Goal: Task Accomplishment & Management: Manage account settings

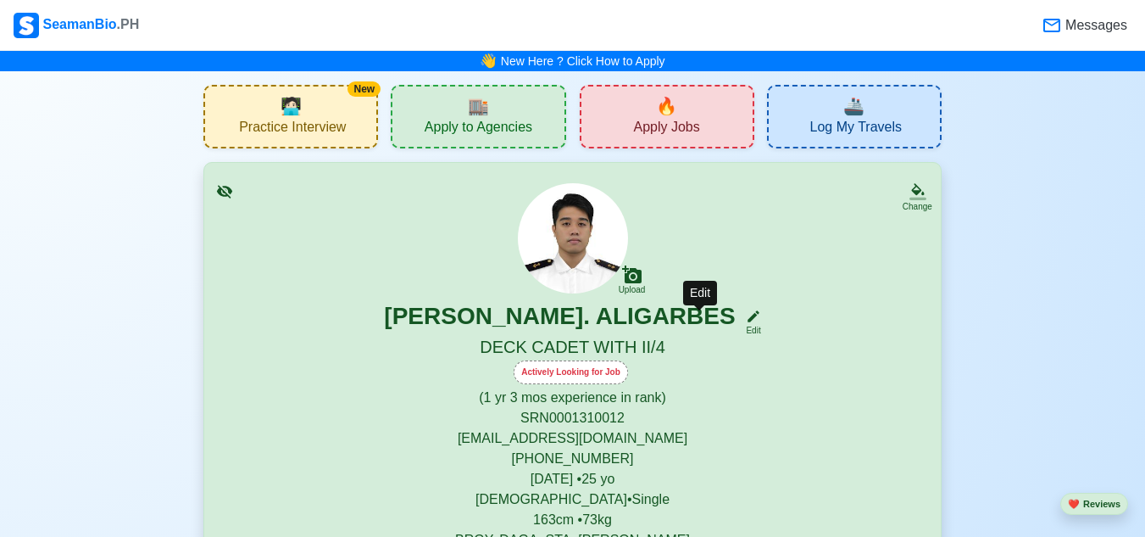
click at [746, 314] on icon at bounding box center [753, 316] width 15 height 15
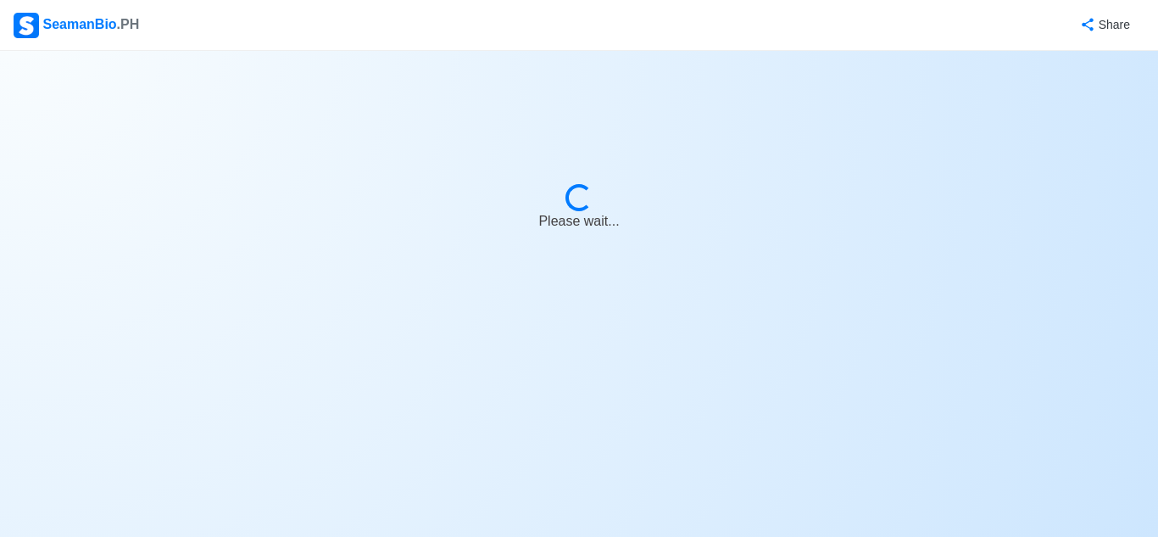
select select "Actively Looking for Job"
select select "Visible for Hiring"
select select "Single"
select select "[DEMOGRAPHIC_DATA]"
select select "PH"
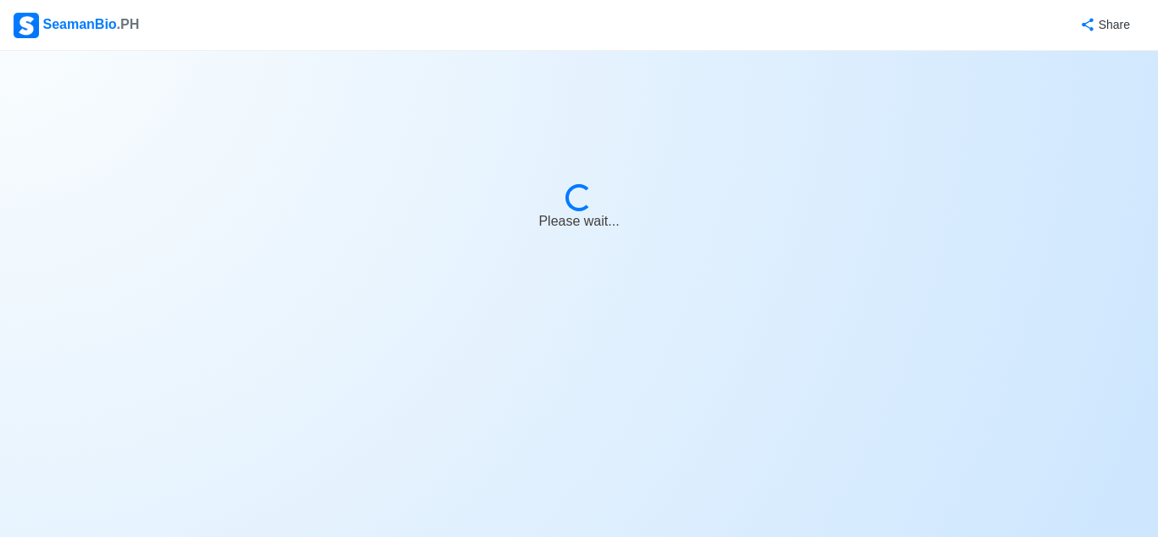
select select "1"
select select "3"
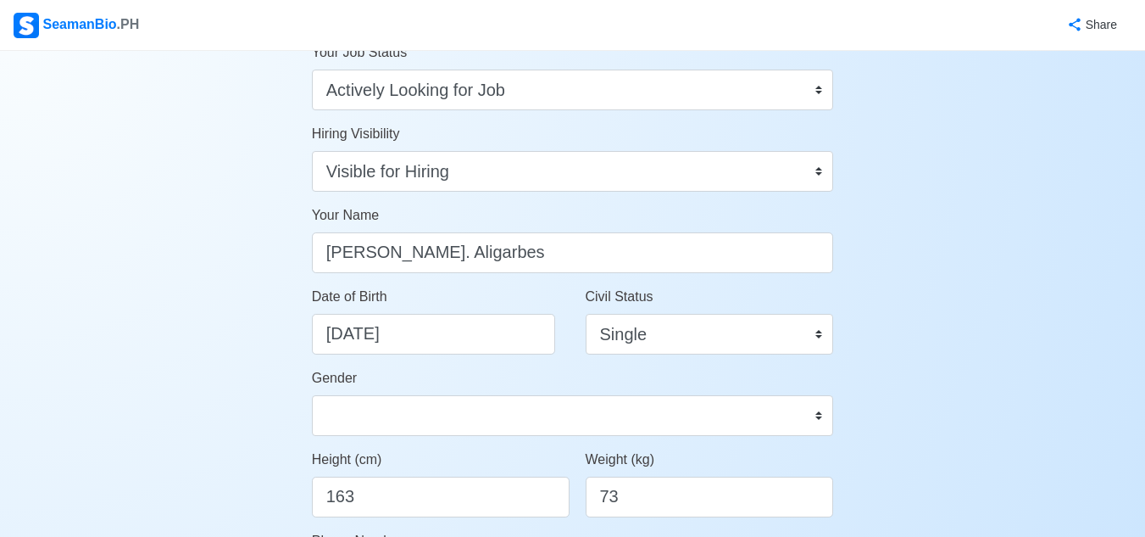
scroll to position [339, 0]
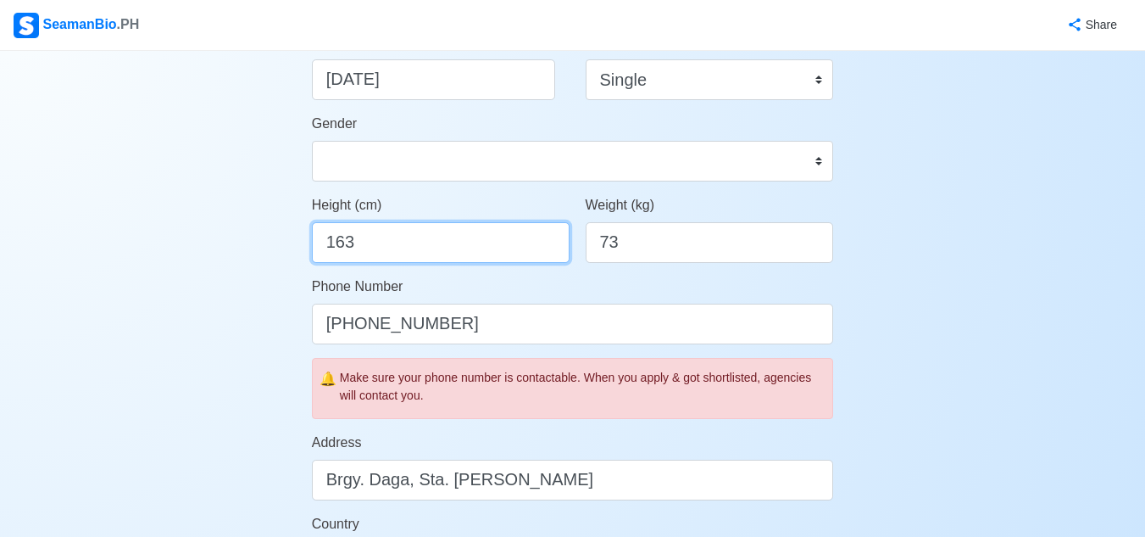
click at [487, 253] on input "163" at bounding box center [441, 242] width 258 height 41
type input "165.5"
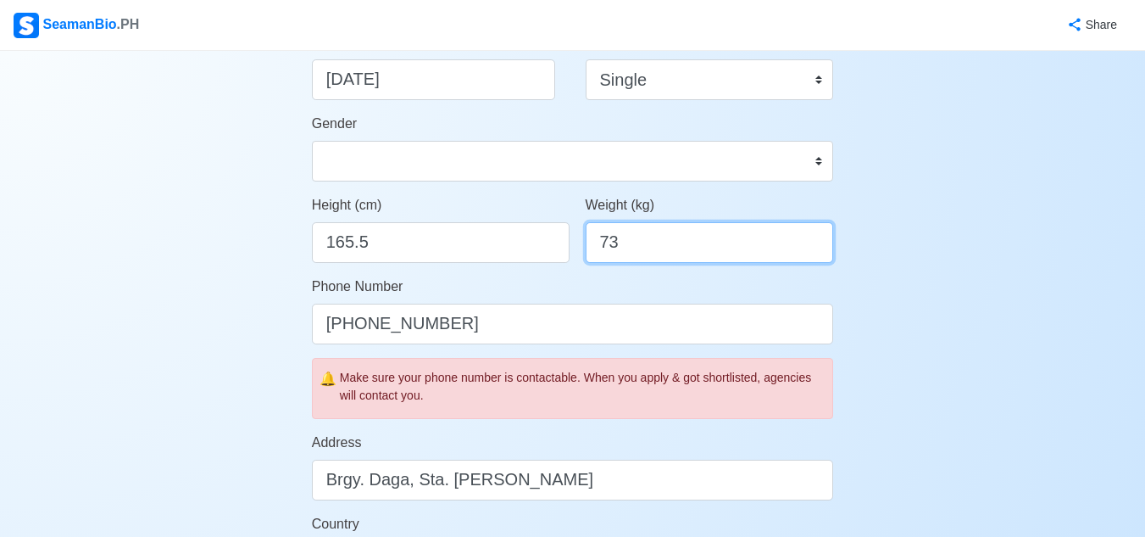
click at [661, 225] on input "73" at bounding box center [710, 242] width 248 height 41
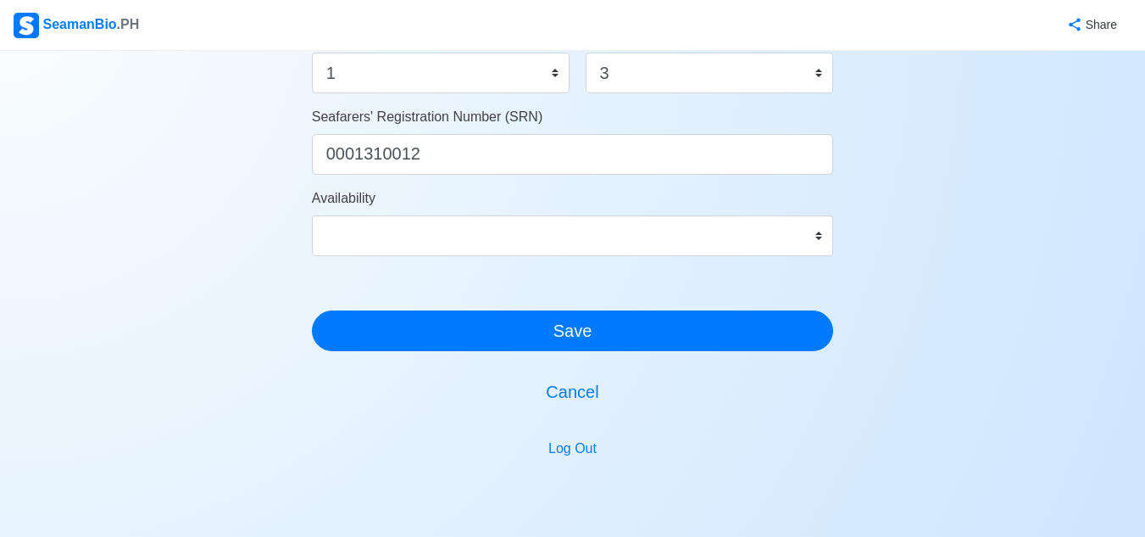
scroll to position [1101, 0]
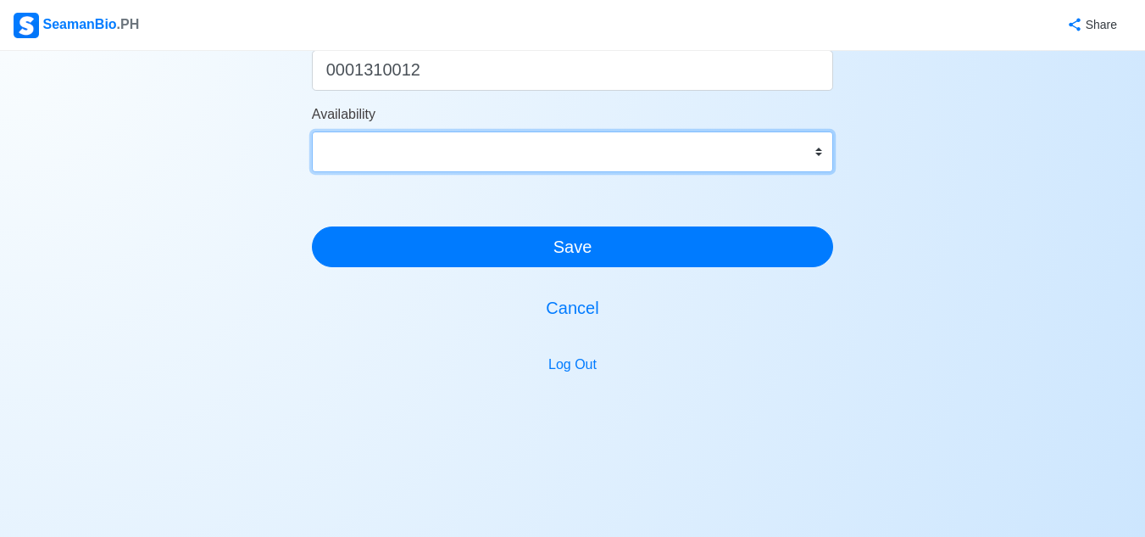
click at [819, 154] on select "Immediate [DATE] [DATE] [DATE] [DATE] [DATE] [DATE] [DATE] [DATE] [DATE]" at bounding box center [573, 151] width 522 height 41
select select "1759248000000"
click at [312, 131] on select "Immediate [DATE] [DATE] [DATE] [DATE] [DATE] [DATE] [DATE] [DATE] [DATE]" at bounding box center [573, 151] width 522 height 41
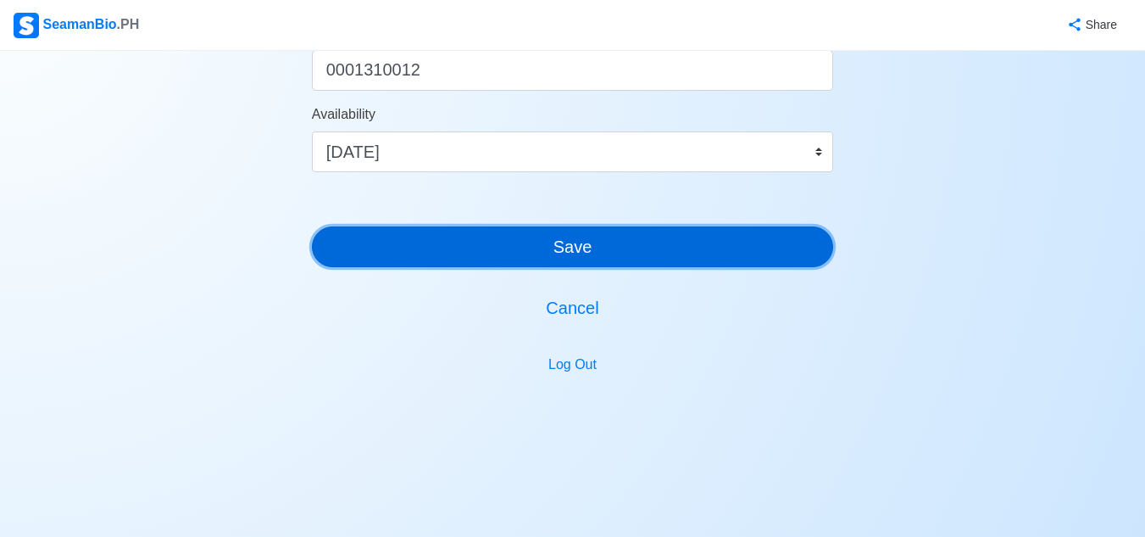
click at [657, 245] on button "Save" at bounding box center [573, 246] width 522 height 41
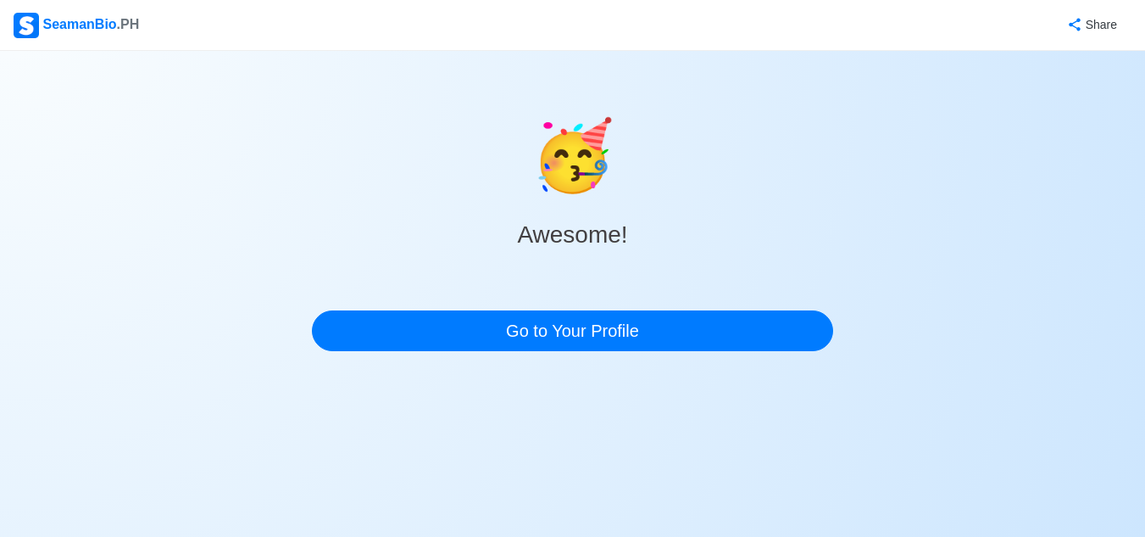
scroll to position [0, 0]
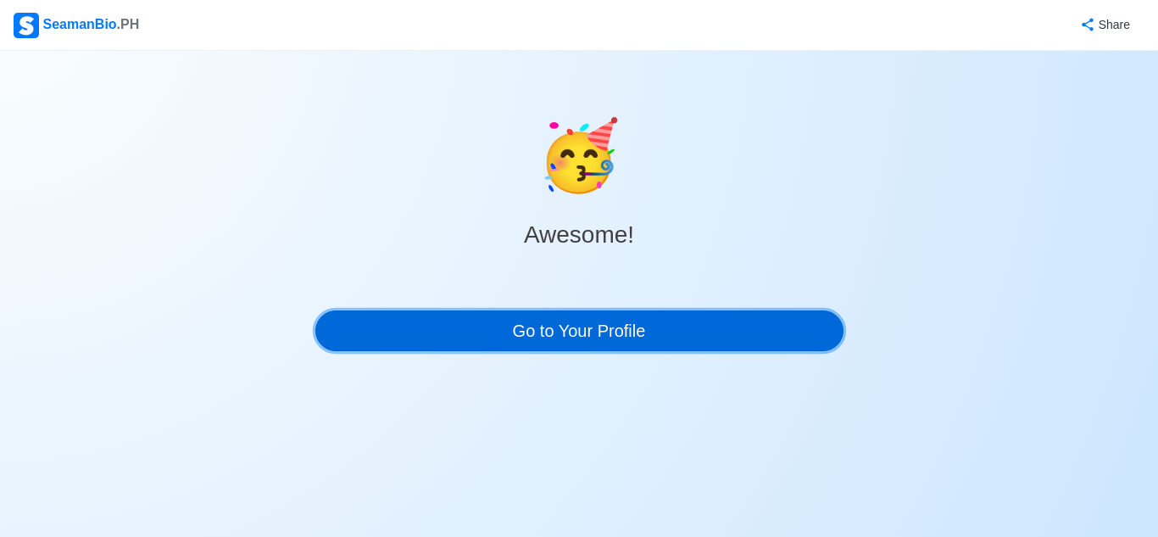
click at [760, 335] on link "Go to Your Profile" at bounding box center [579, 330] width 528 height 41
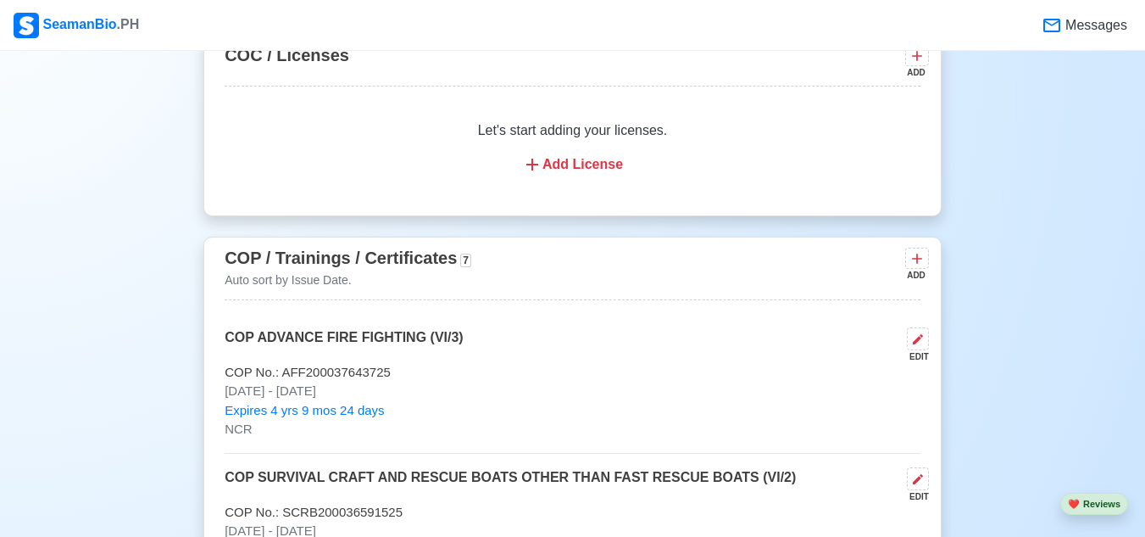
scroll to position [2289, 0]
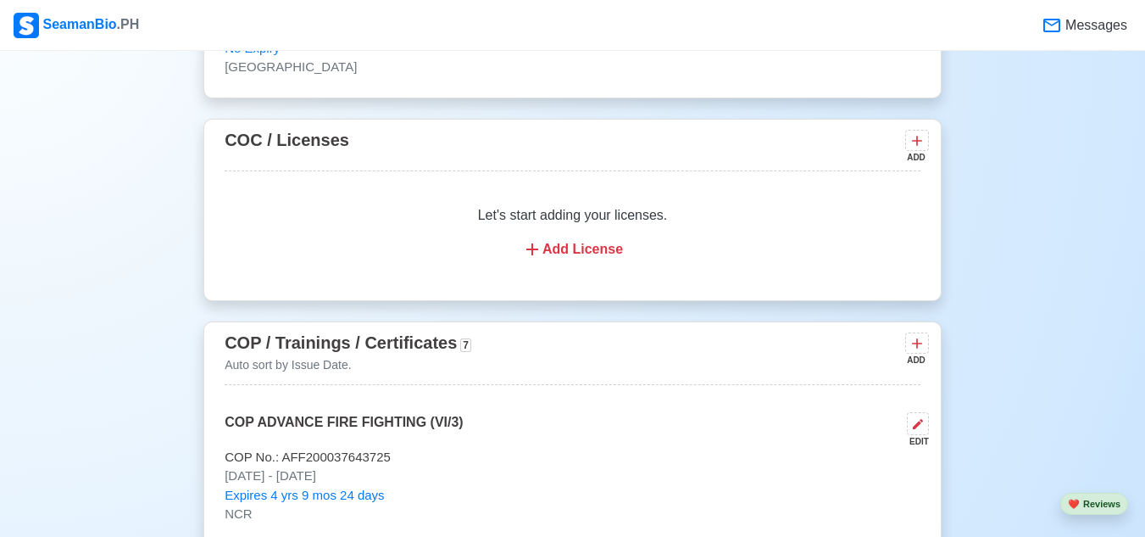
click at [574, 250] on div "Add License" at bounding box center [572, 249] width 655 height 20
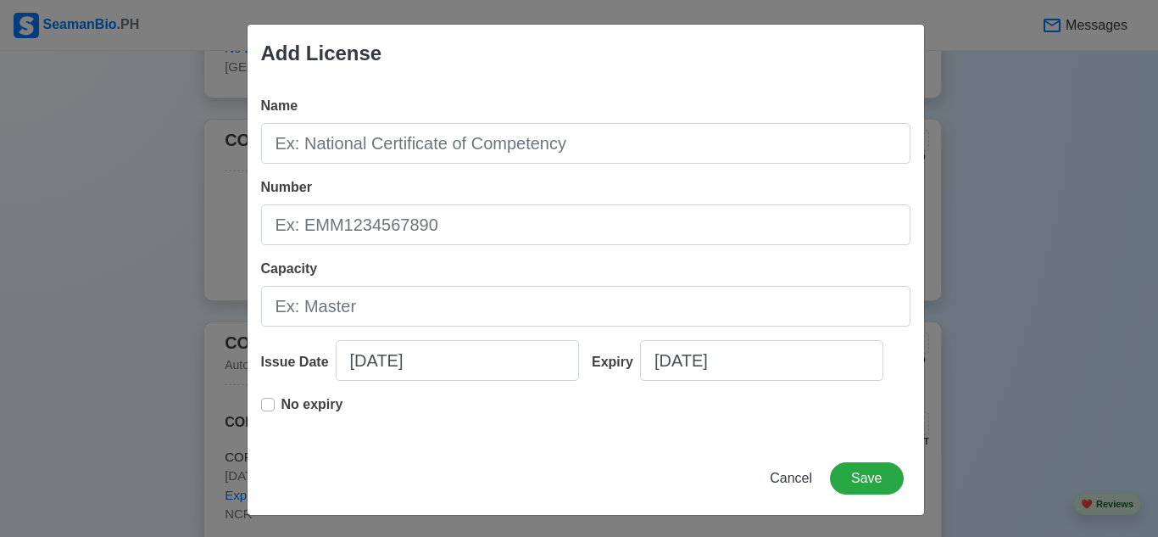
click at [542, 166] on div "Name Number Capacity Issue Date [DATE] Expiry [DATE] No expiry" at bounding box center [585, 261] width 676 height 359
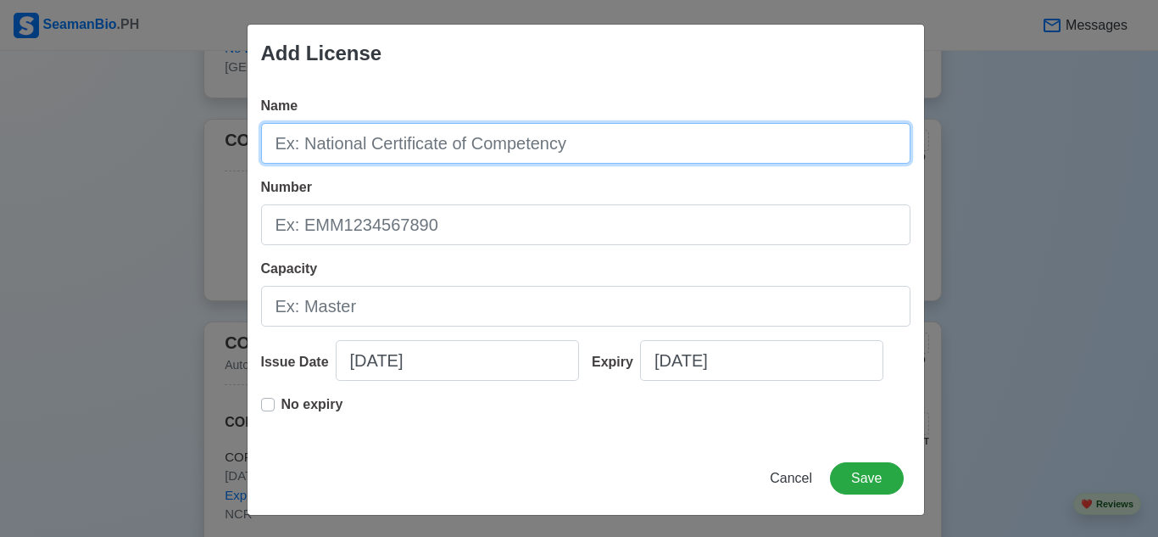
click at [543, 144] on input "Name" at bounding box center [585, 143] width 649 height 41
type input "f"
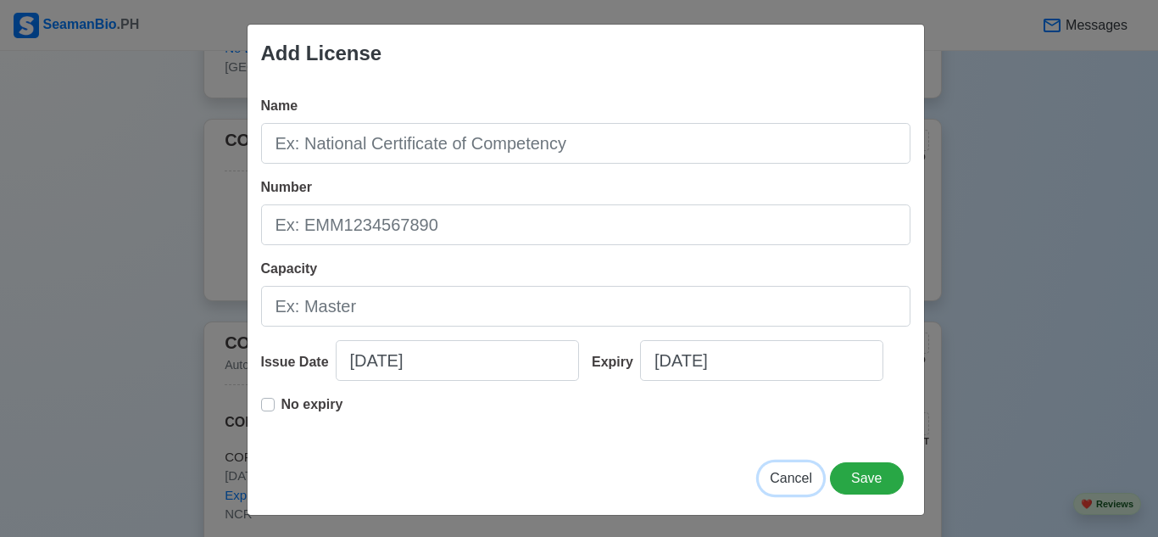
click at [790, 467] on button "Cancel" at bounding box center [791, 478] width 64 height 32
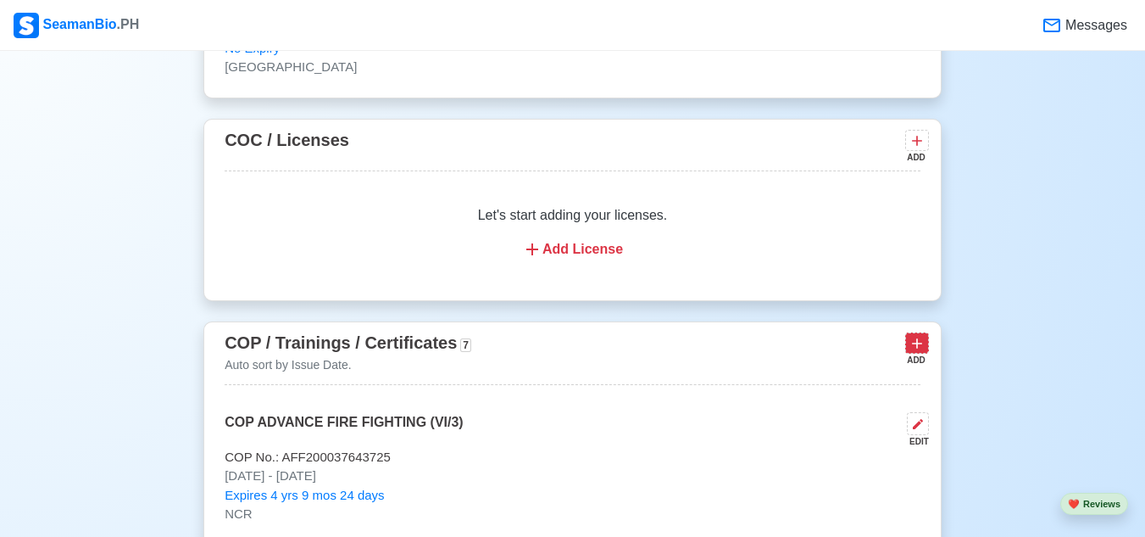
click at [911, 352] on icon at bounding box center [917, 343] width 17 height 17
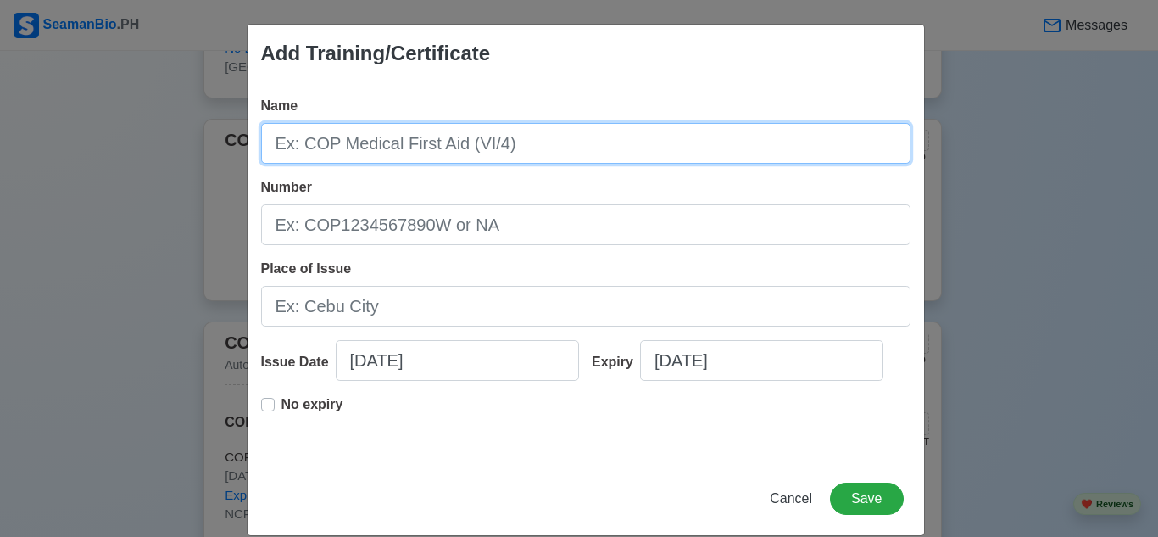
click at [497, 141] on input "Name" at bounding box center [585, 143] width 649 height 41
type input "C"
type input "COP Medical First Aid (VI/4)"
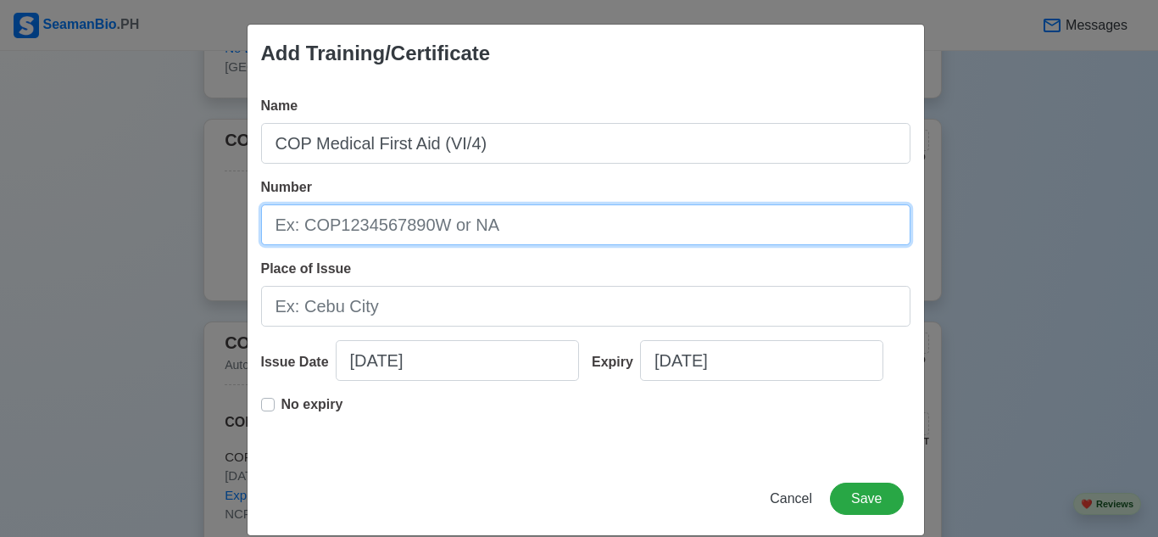
click at [490, 221] on input "Number" at bounding box center [585, 224] width 649 height 41
paste input "MEFA200007331925"
click at [274, 224] on input "MEFA200007331925" at bounding box center [585, 224] width 649 height 41
type input "COP: MEFA200007331925"
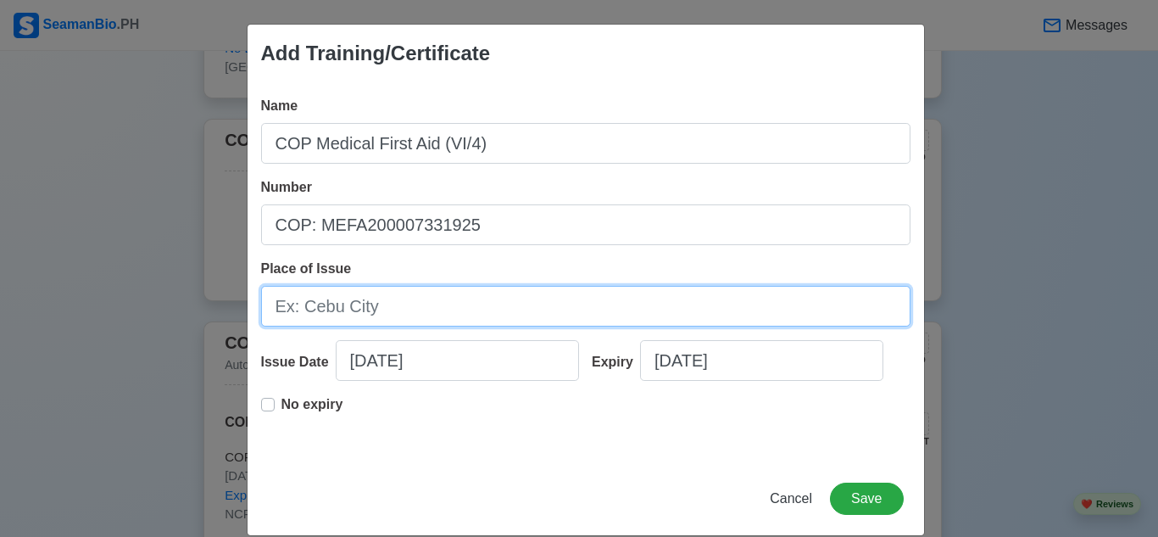
click at [467, 307] on input "Place of Issue" at bounding box center [585, 306] width 649 height 41
type input "NCR"
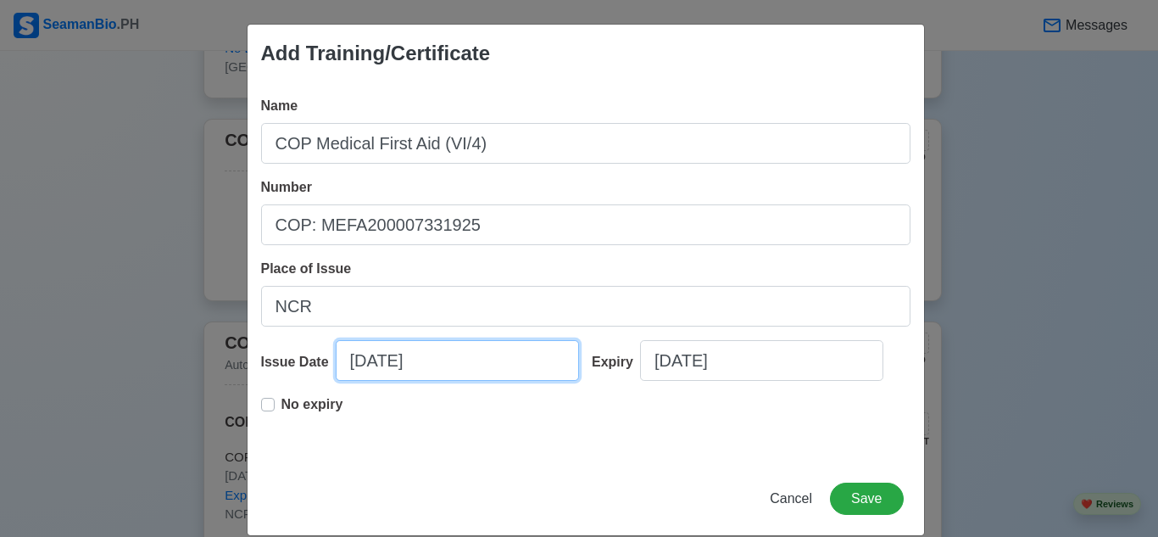
click at [475, 362] on input "[DATE]" at bounding box center [457, 360] width 243 height 41
select select "****"
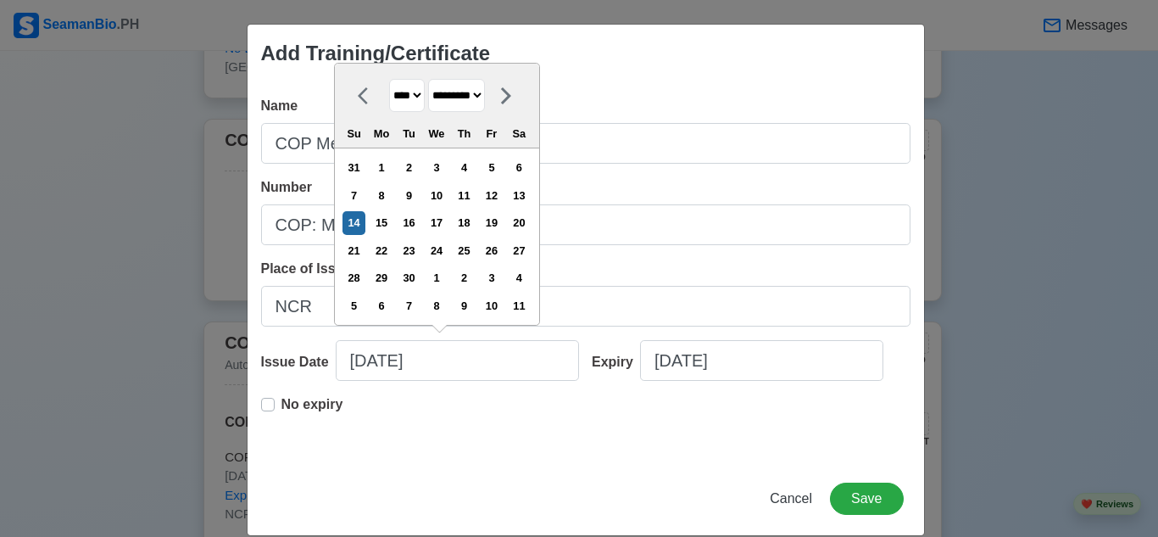
click at [485, 94] on select "******* ******** ***** ***** *** **** **** ****** ********* ******* ******** **…" at bounding box center [456, 95] width 57 height 33
select select "******"
click at [428, 79] on select "******* ******** ***** ***** *** **** **** ****** ********* ******* ******** **…" at bounding box center [456, 95] width 57 height 33
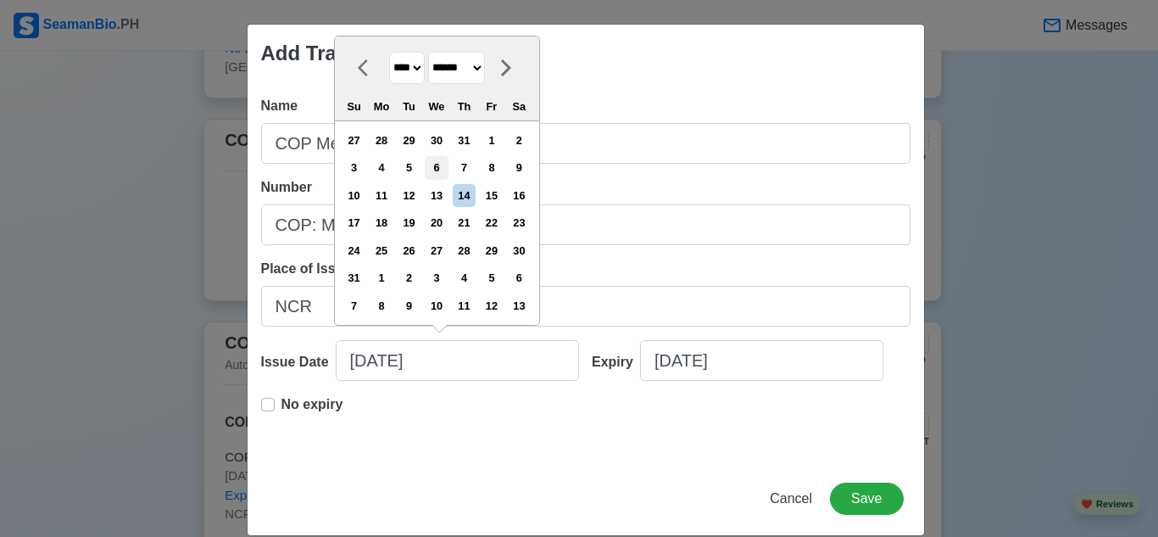
click at [440, 170] on div "6" at bounding box center [436, 167] width 23 height 23
type input "[DATE]"
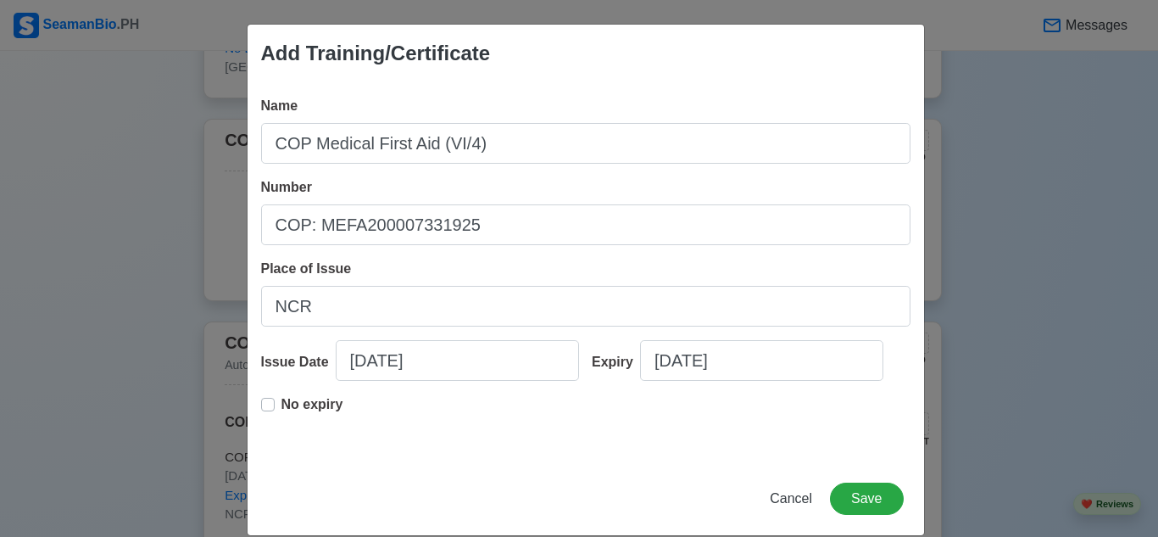
drag, startPoint x: 265, startPoint y: 400, endPoint x: 347, endPoint y: 405, distance: 81.5
click at [281, 401] on label "No expiry" at bounding box center [312, 411] width 62 height 34
type input "[DATE]"
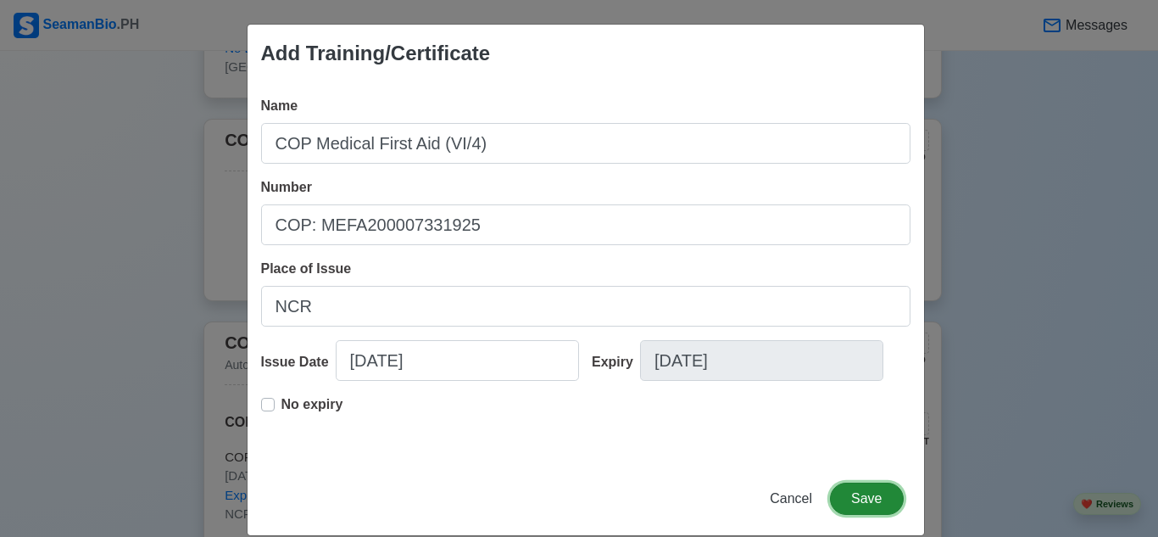
click at [867, 498] on button "Save" at bounding box center [866, 498] width 73 height 32
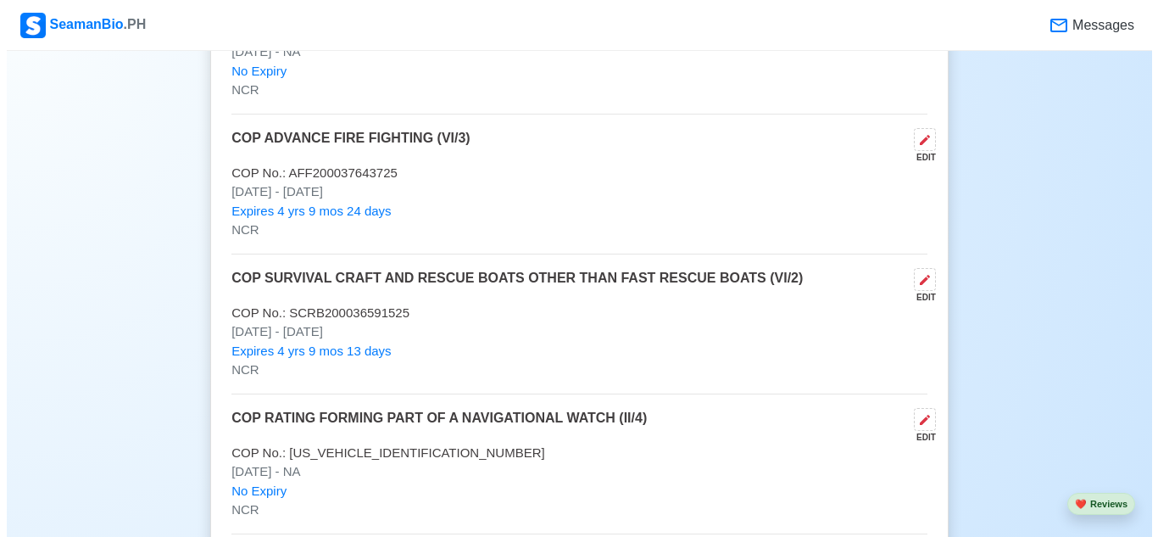
scroll to position [2628, 0]
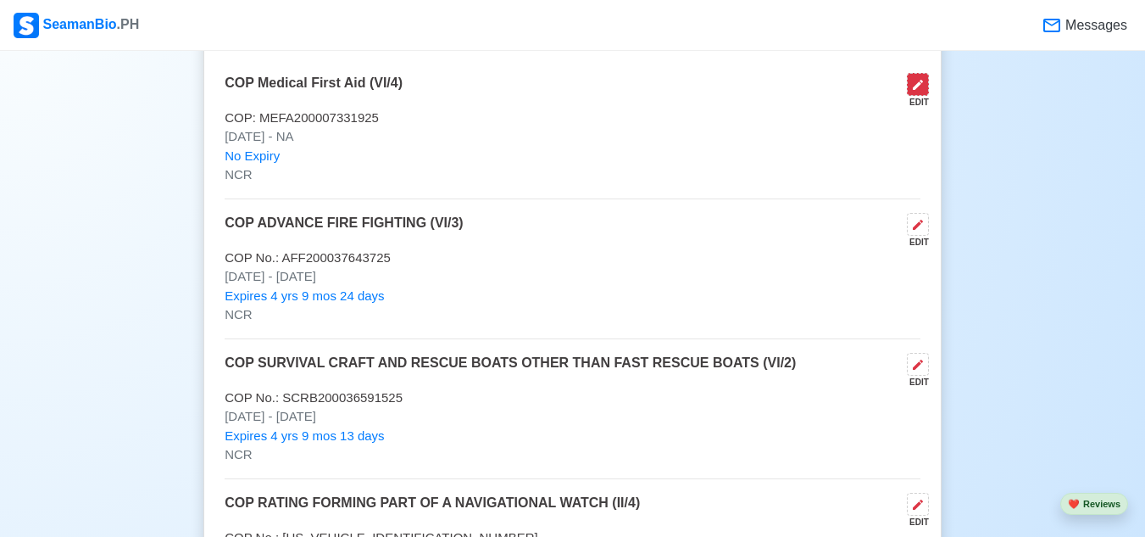
click at [920, 86] on icon at bounding box center [918, 85] width 14 height 14
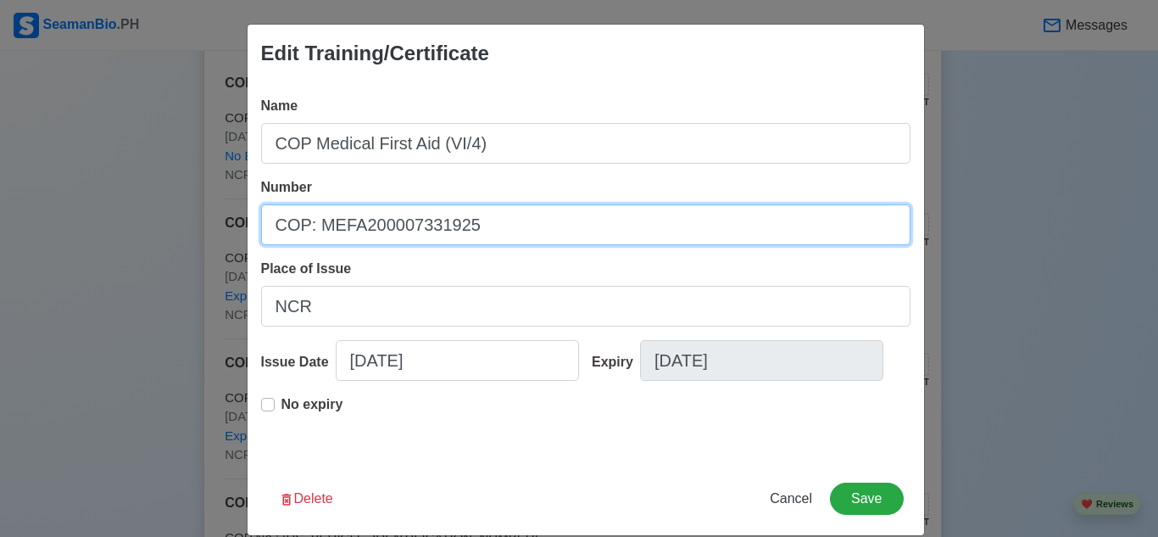
click at [298, 225] on input "COP: MEFA200007331925" at bounding box center [585, 224] width 649 height 41
type input "COP No.: MEFA200007331925"
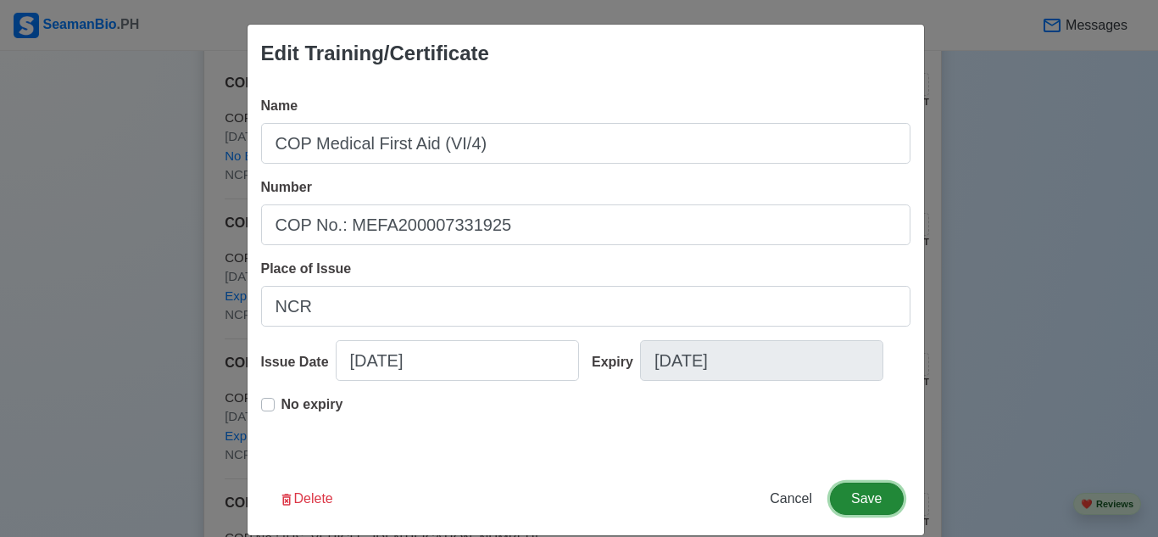
click at [876, 493] on button "Save" at bounding box center [866, 498] width 73 height 32
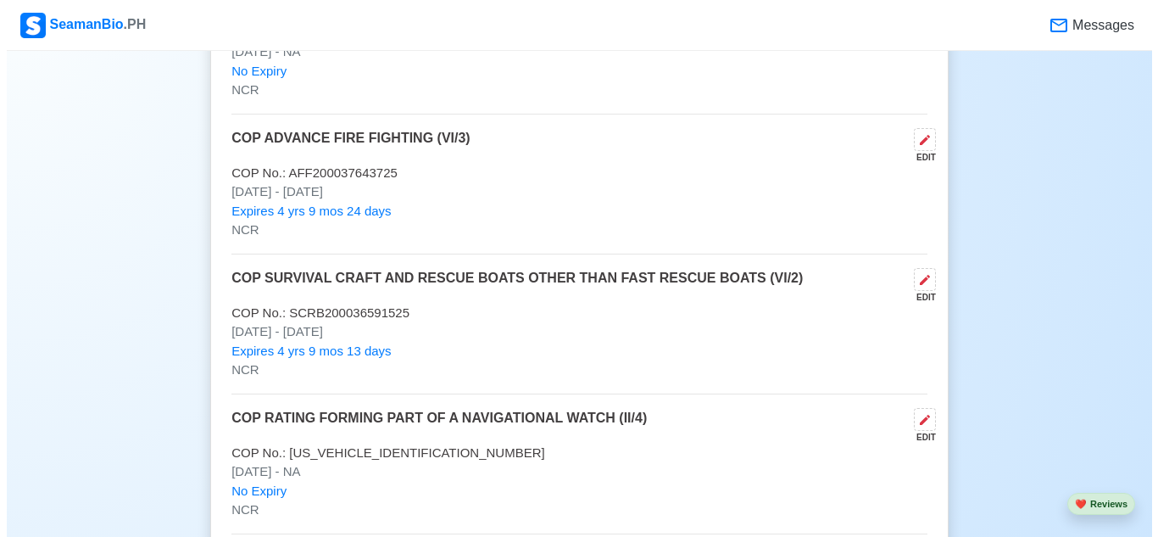
scroll to position [2543, 0]
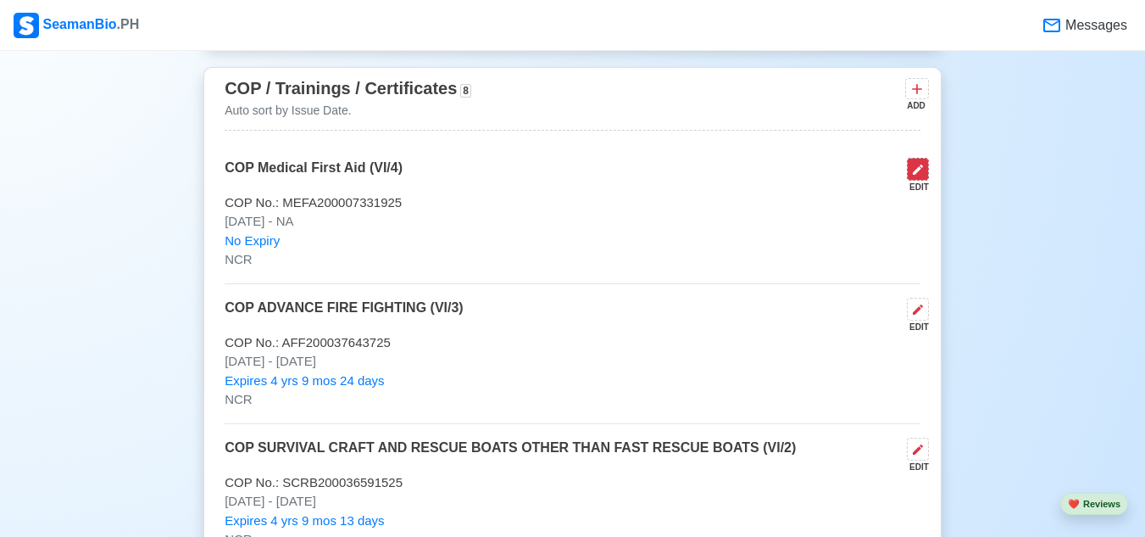
click at [915, 175] on icon at bounding box center [918, 169] width 10 height 10
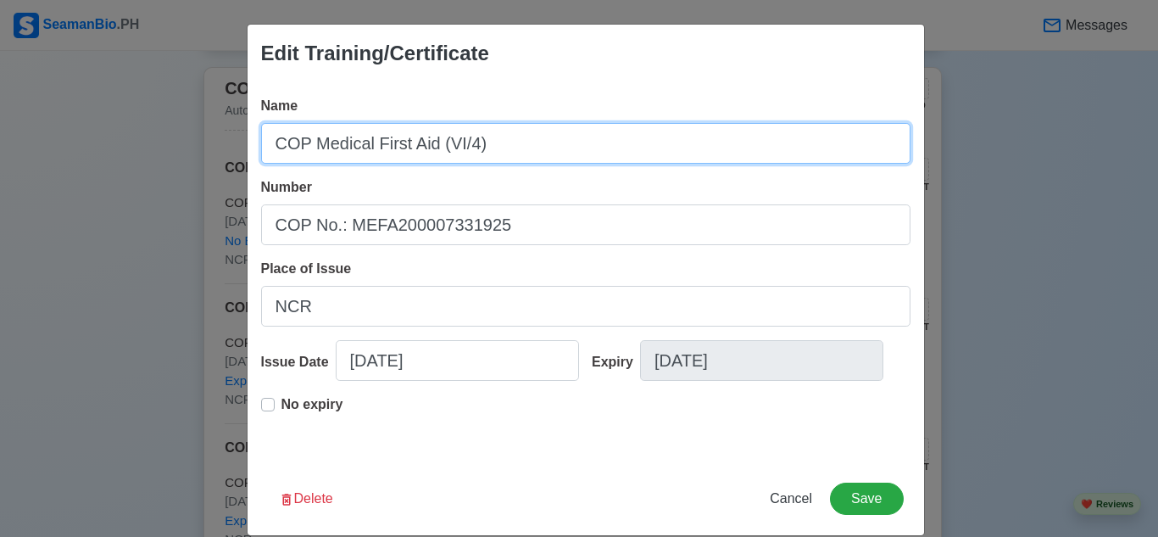
drag, startPoint x: 427, startPoint y: 147, endPoint x: 317, endPoint y: 137, distance: 110.7
click at [317, 137] on input "COP Medical First Aid (VI/4)" at bounding box center [585, 143] width 649 height 41
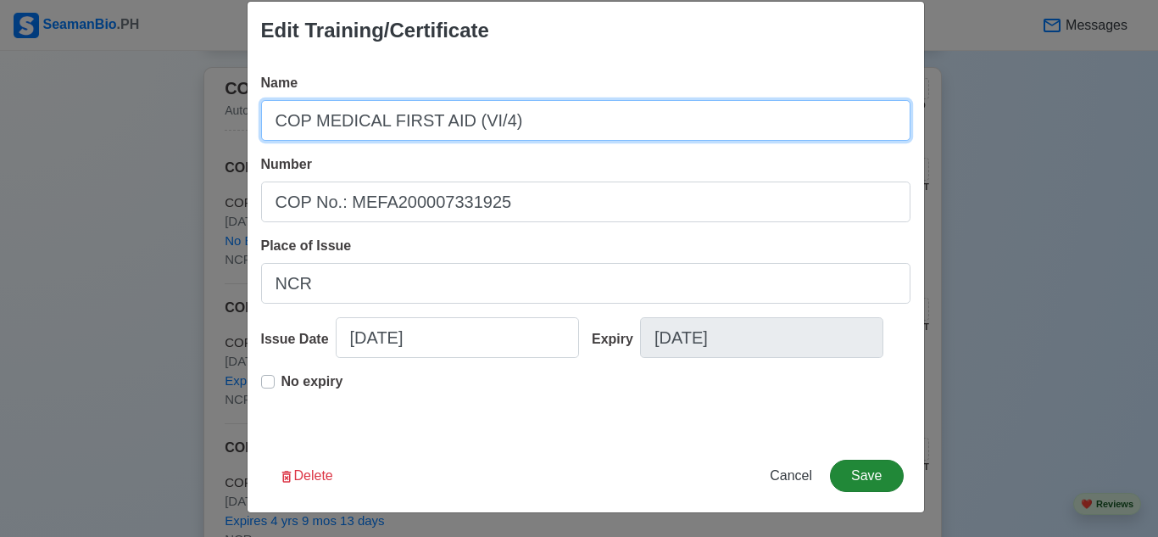
type input "COP MEDICAL FIRST AID (VI/4)"
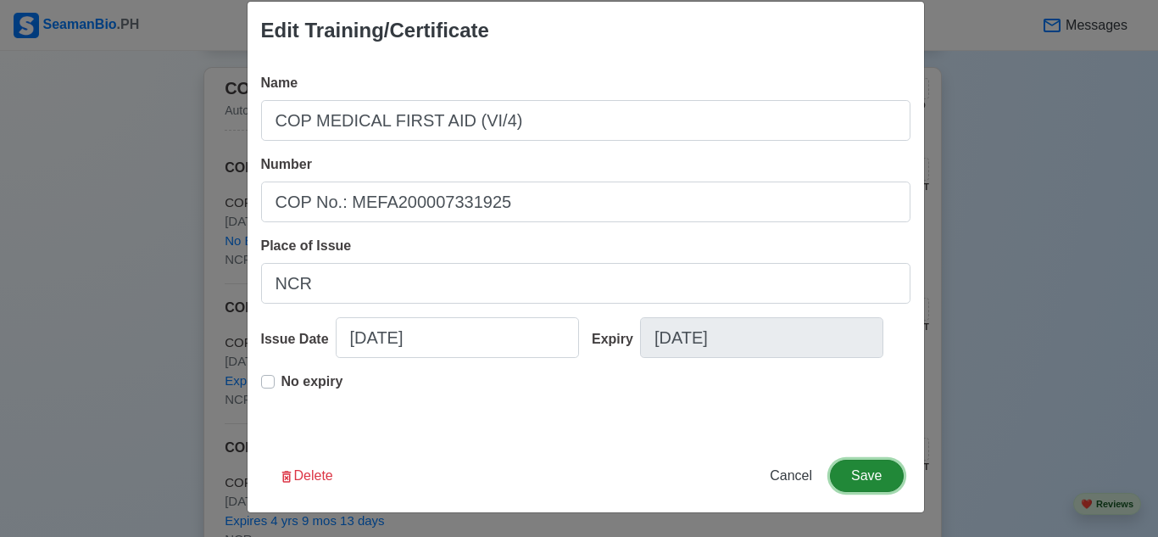
click at [865, 468] on button "Save" at bounding box center [866, 475] width 73 height 32
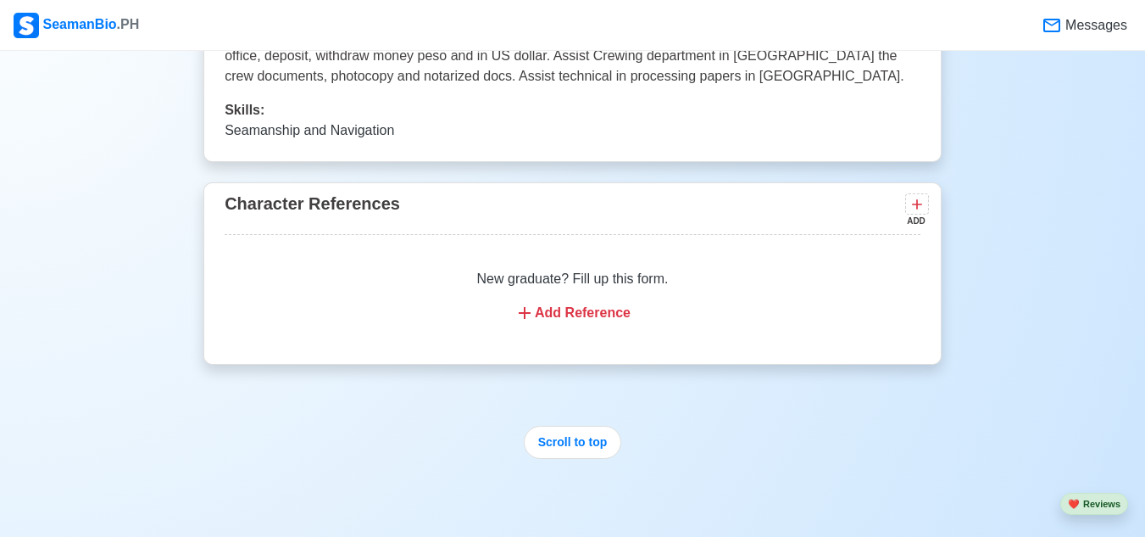
scroll to position [5084, 0]
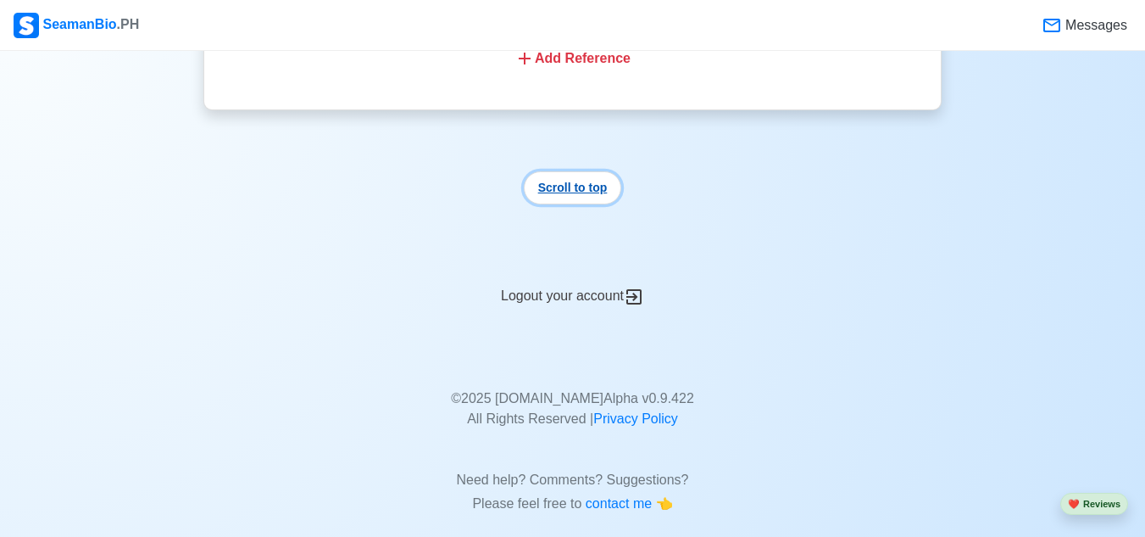
click at [601, 199] on button "Scroll to top" at bounding box center [573, 187] width 98 height 33
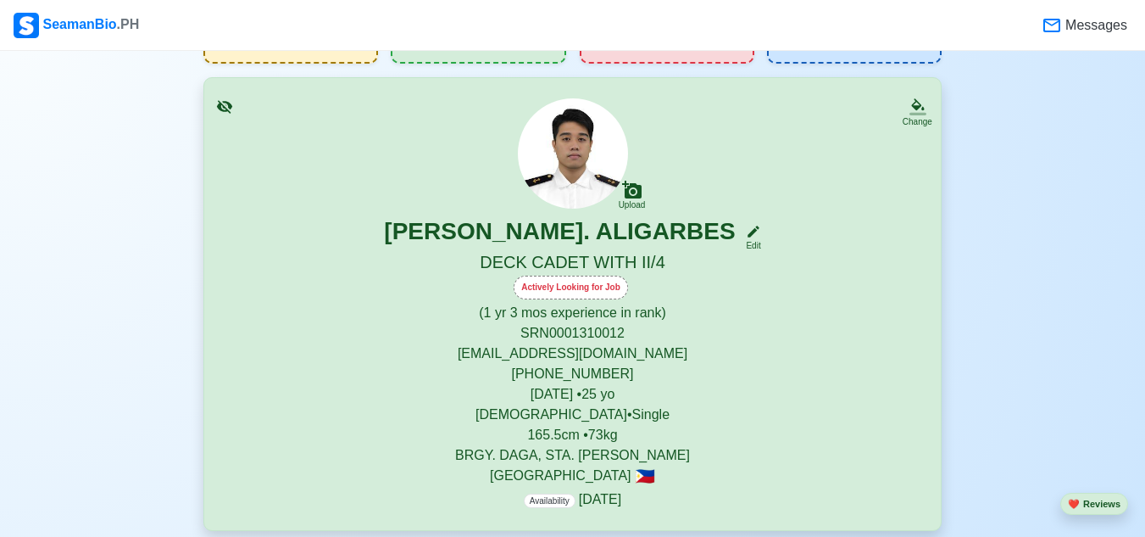
scroll to position [0, 0]
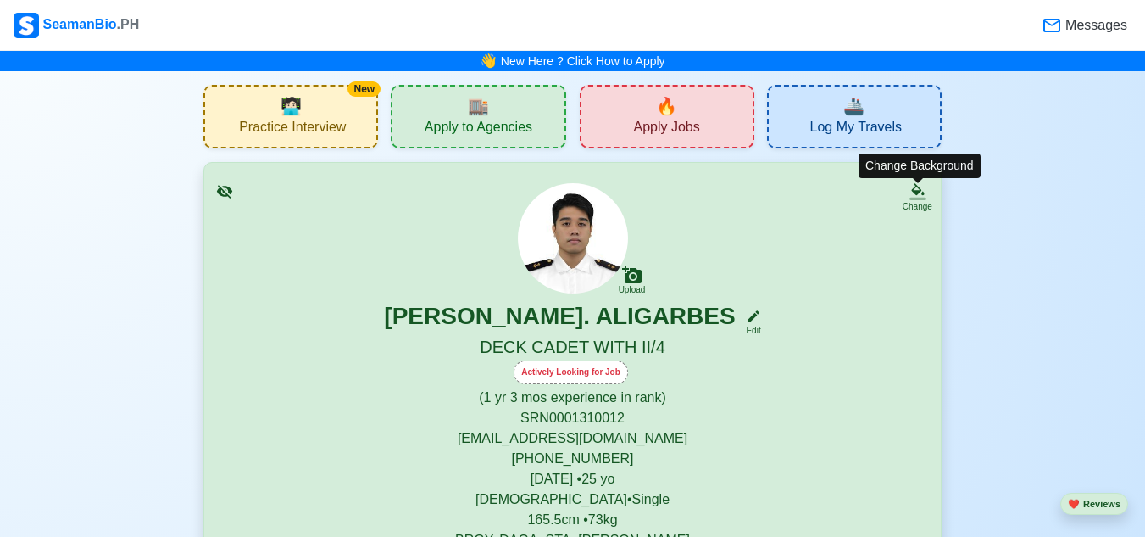
click at [916, 183] on icon at bounding box center [917, 191] width 17 height 17
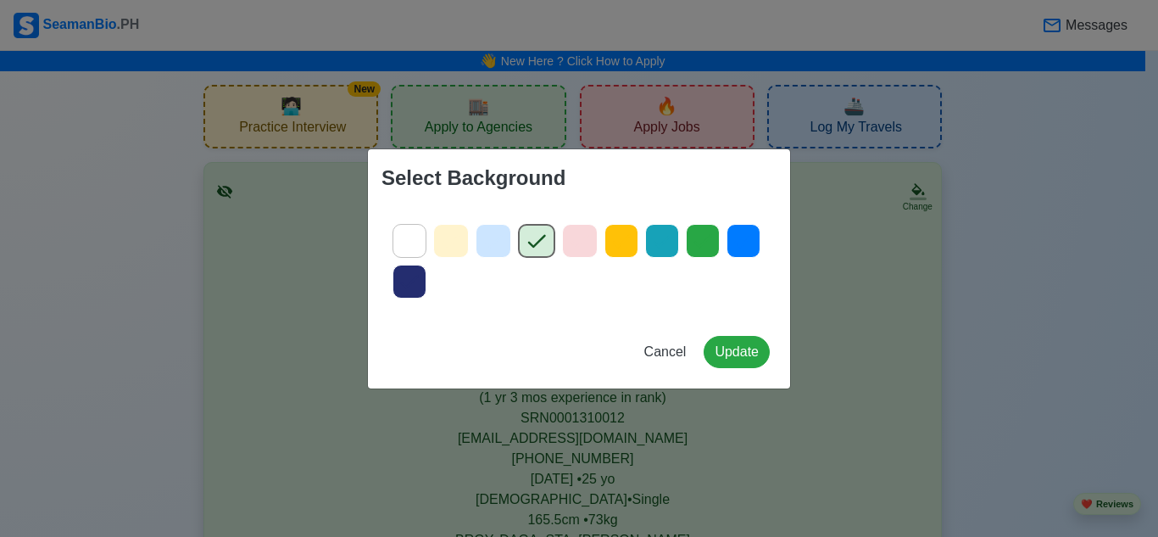
click at [420, 250] on icon at bounding box center [409, 240] width 25 height 25
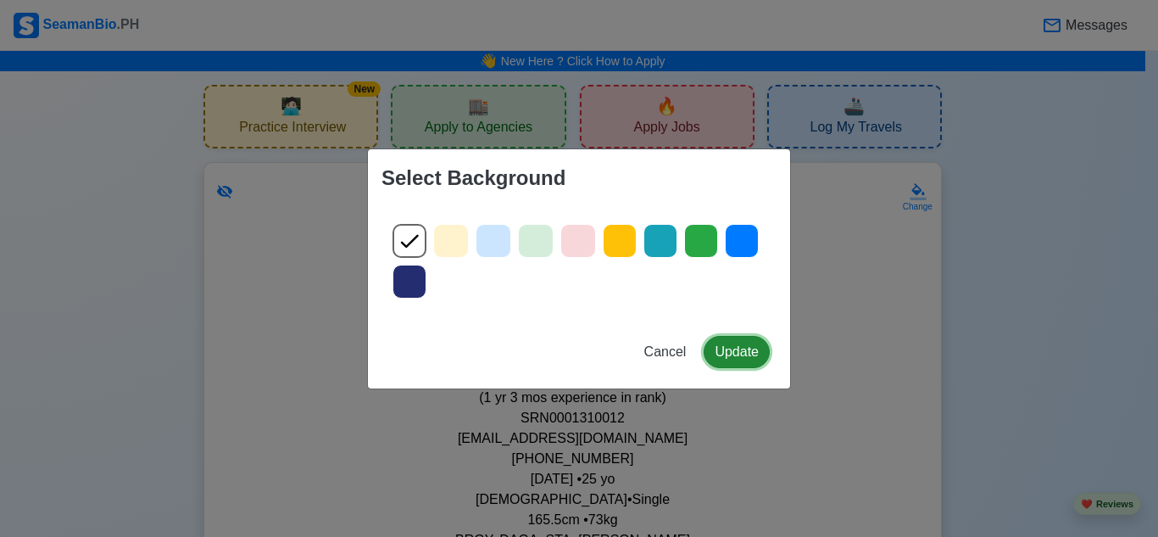
click at [731, 351] on button "Update" at bounding box center [737, 352] width 66 height 32
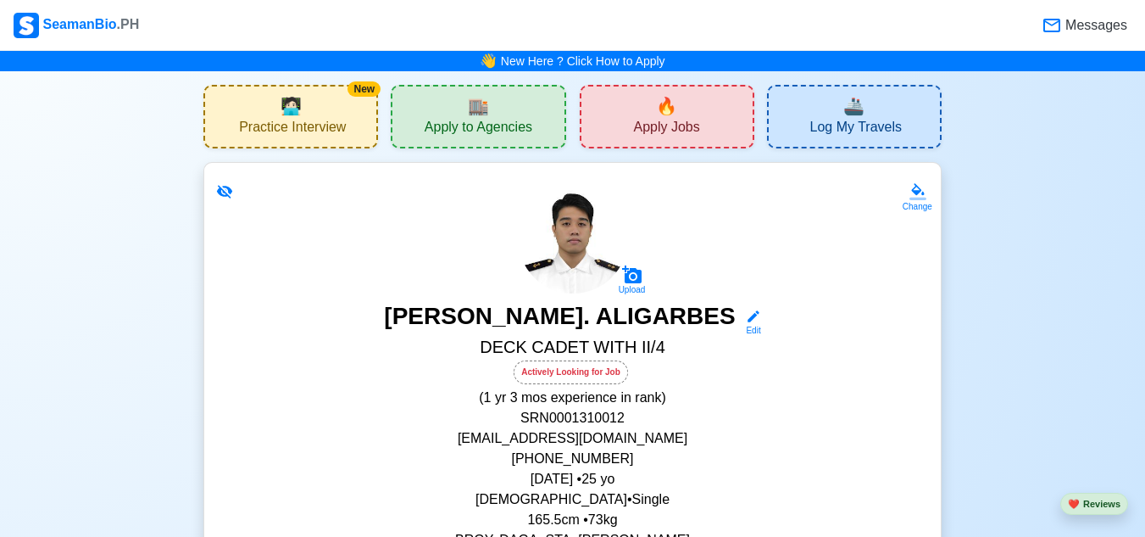
click at [928, 193] on div "Change" at bounding box center [918, 198] width 30 height 30
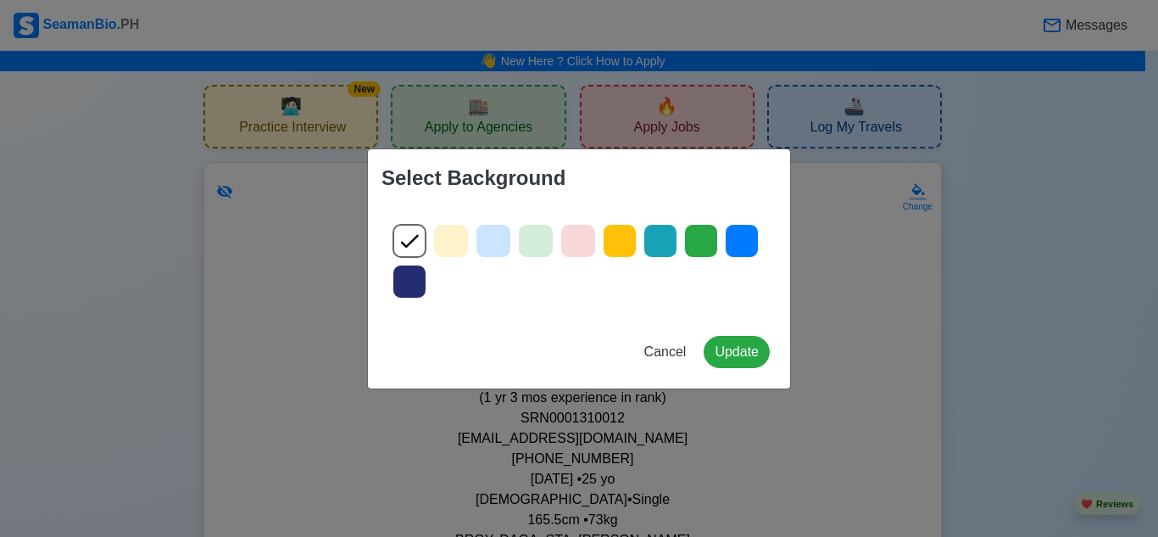
click at [924, 193] on div "Select Background Cancel Update" at bounding box center [579, 268] width 1158 height 537
click at [456, 250] on icon at bounding box center [450, 240] width 25 height 25
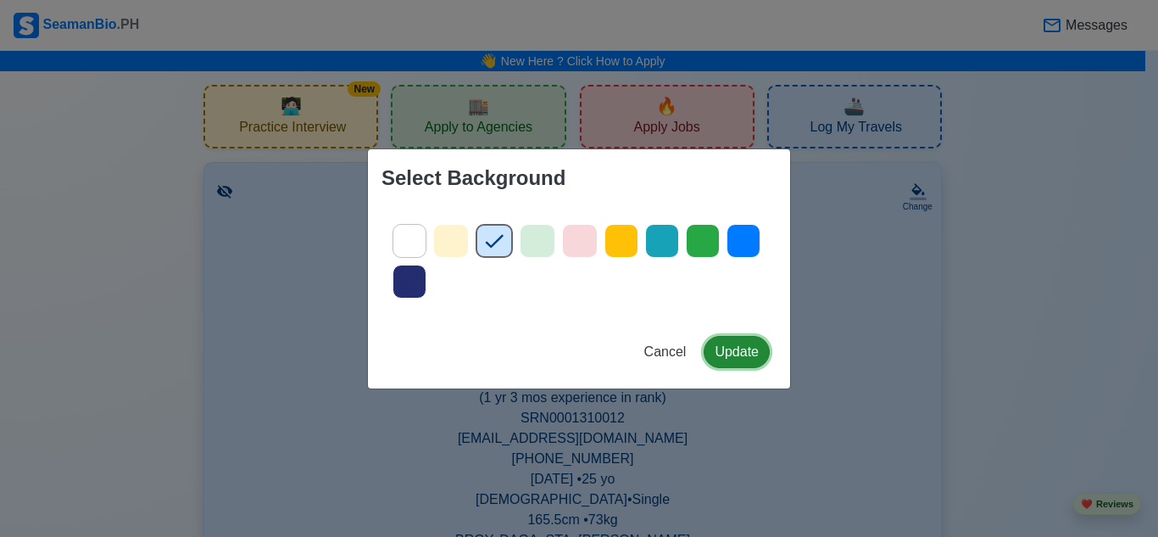
click at [735, 355] on button "Update" at bounding box center [737, 352] width 66 height 32
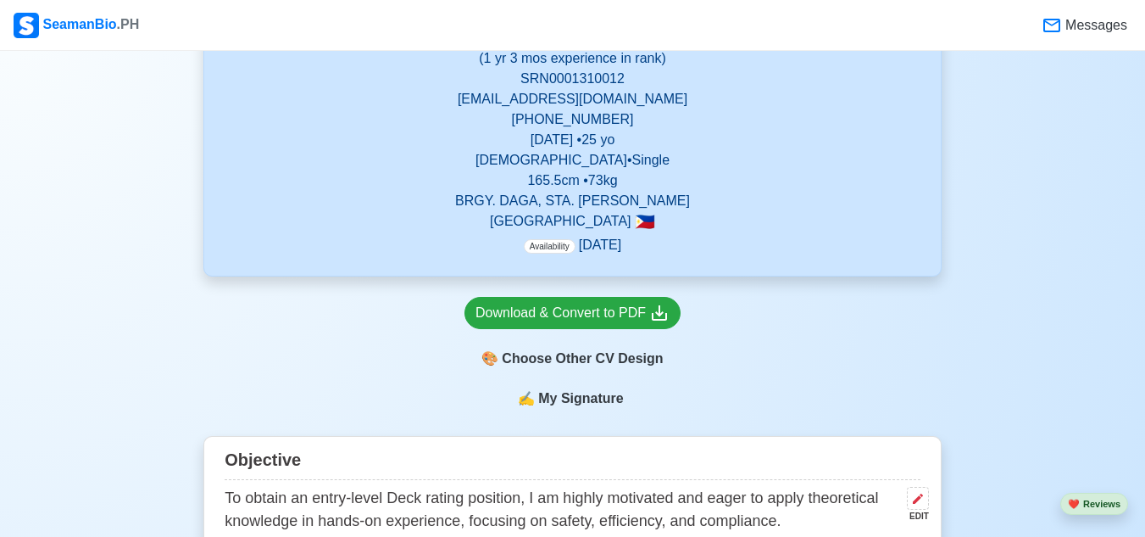
scroll to position [254, 0]
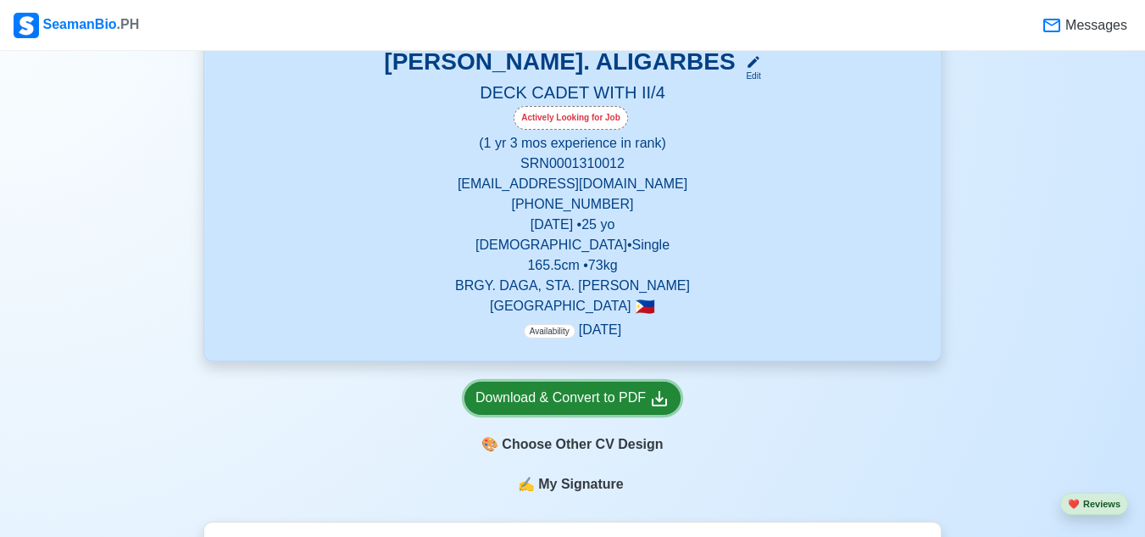
click at [651, 391] on icon at bounding box center [659, 398] width 20 height 20
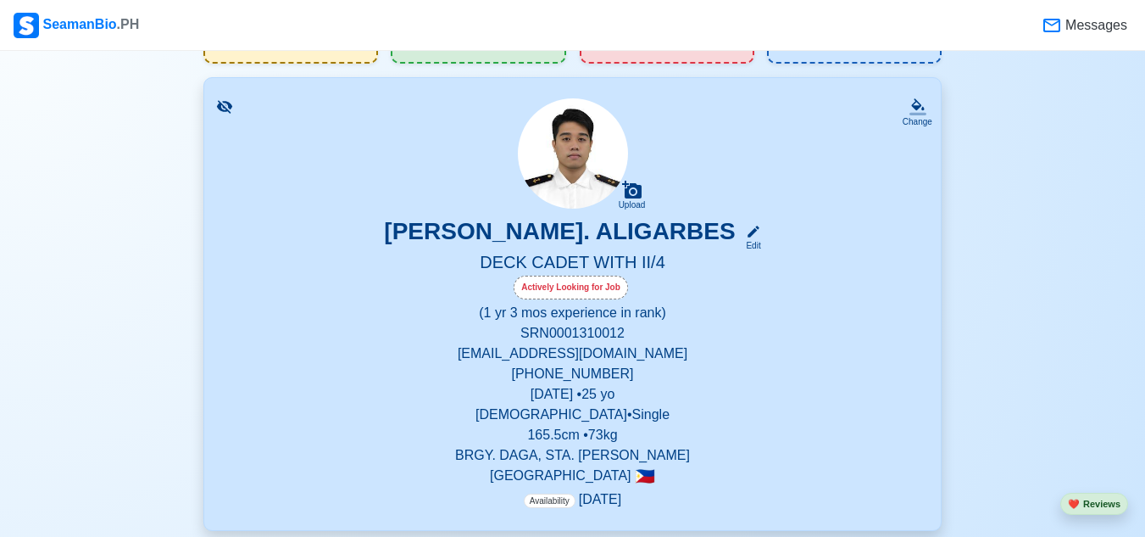
scroll to position [0, 0]
